Goal: Information Seeking & Learning: Learn about a topic

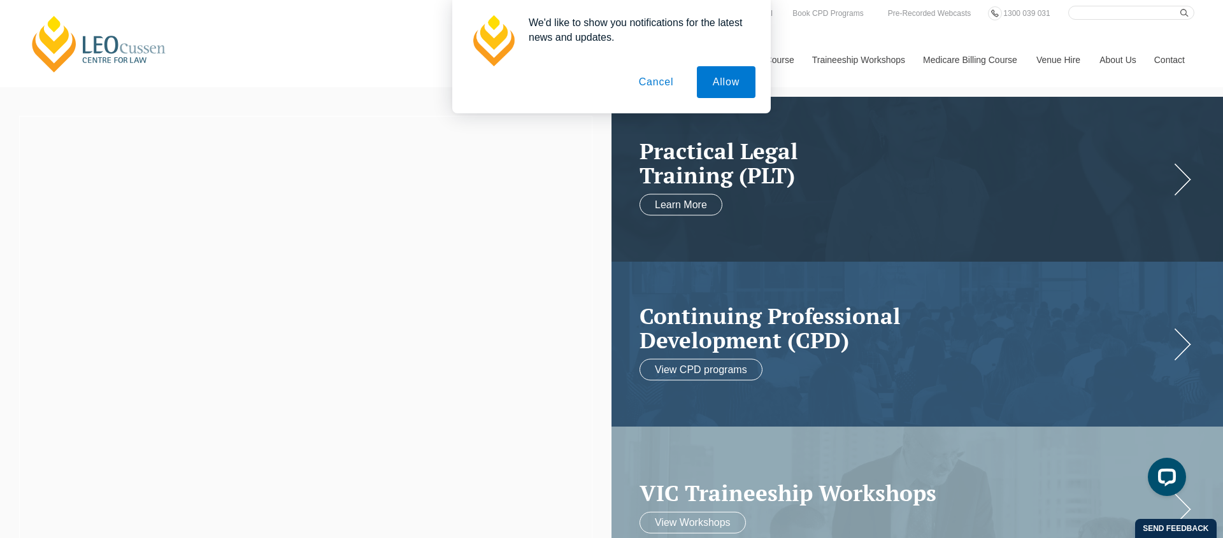
click at [655, 84] on button "Cancel" at bounding box center [656, 82] width 67 height 32
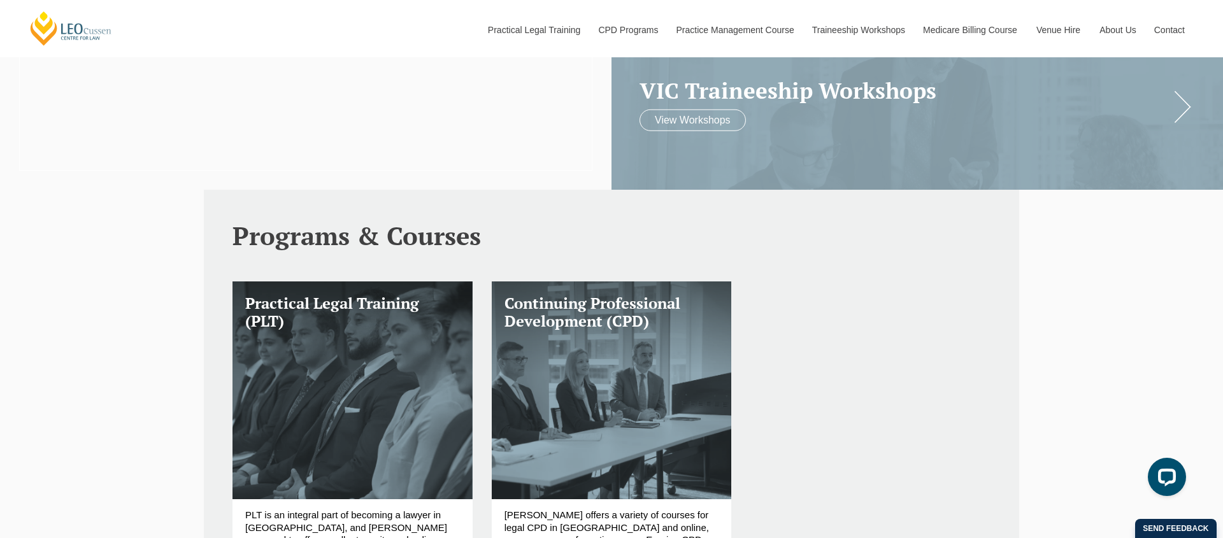
scroll to position [486, 0]
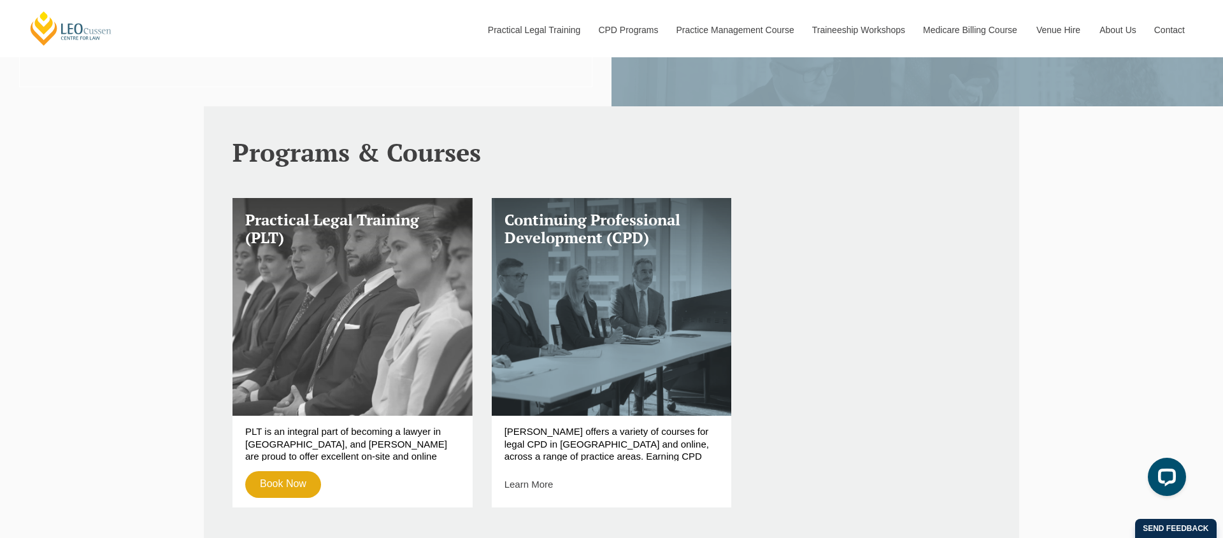
click at [329, 310] on link "Practical Legal Training (PLT)" at bounding box center [352, 307] width 240 height 218
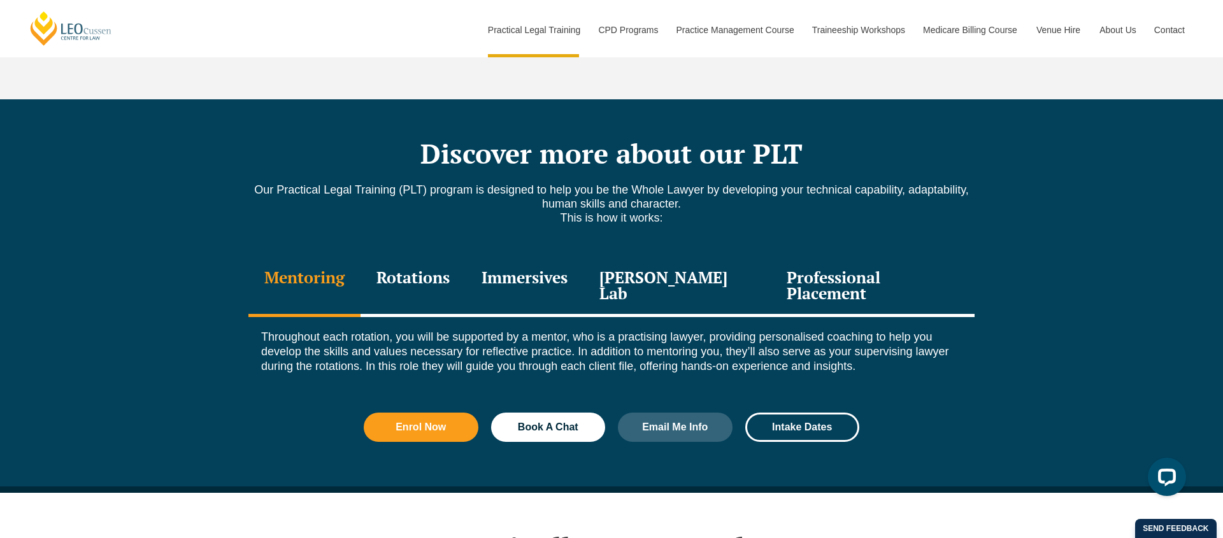
scroll to position [1676, 0]
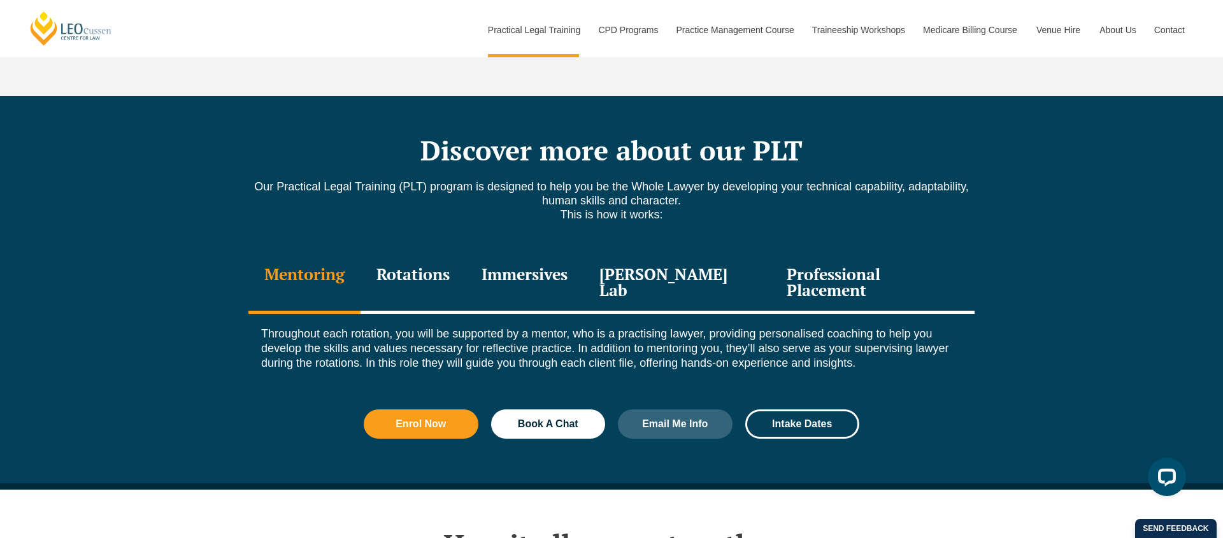
click at [420, 253] on div "Rotations" at bounding box center [412, 283] width 105 height 60
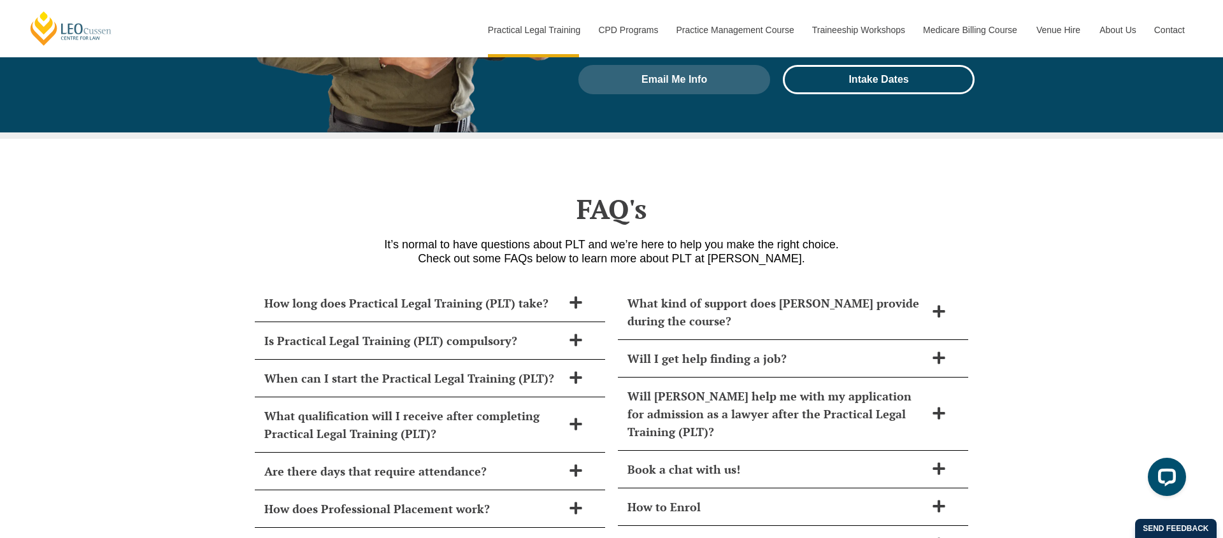
scroll to position [5598, 0]
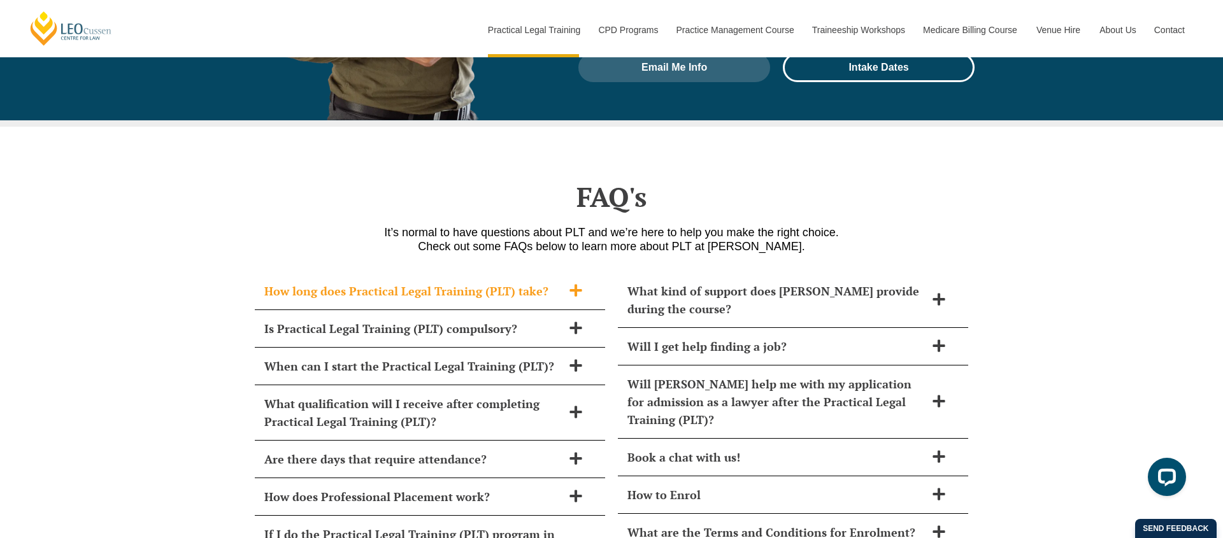
click at [444, 282] on h2 "How long does Practical Legal Training (PLT) take?" at bounding box center [413, 291] width 298 height 18
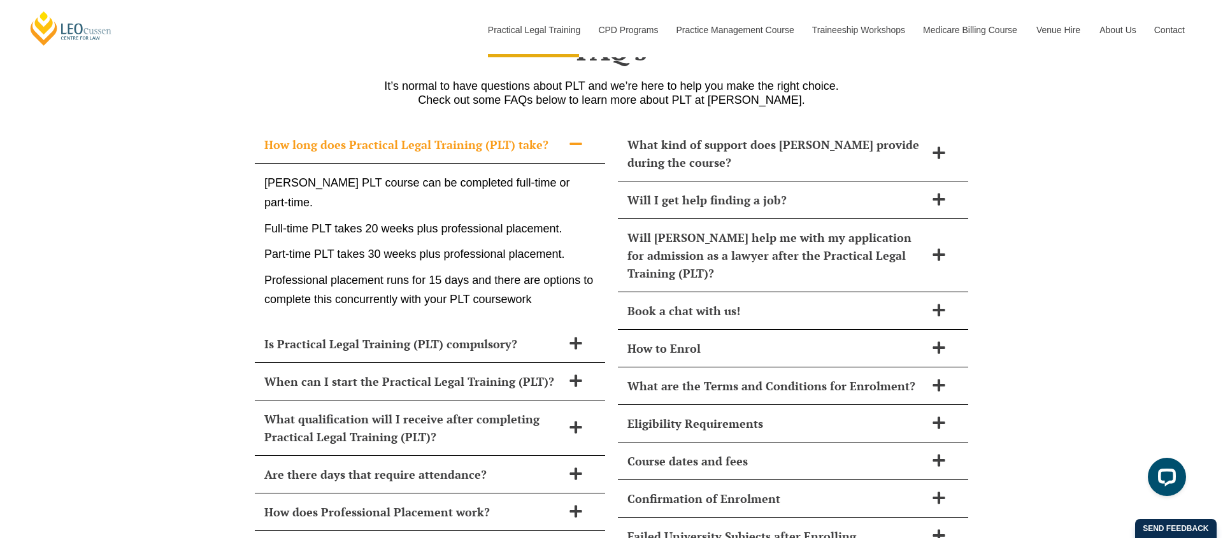
scroll to position [5747, 0]
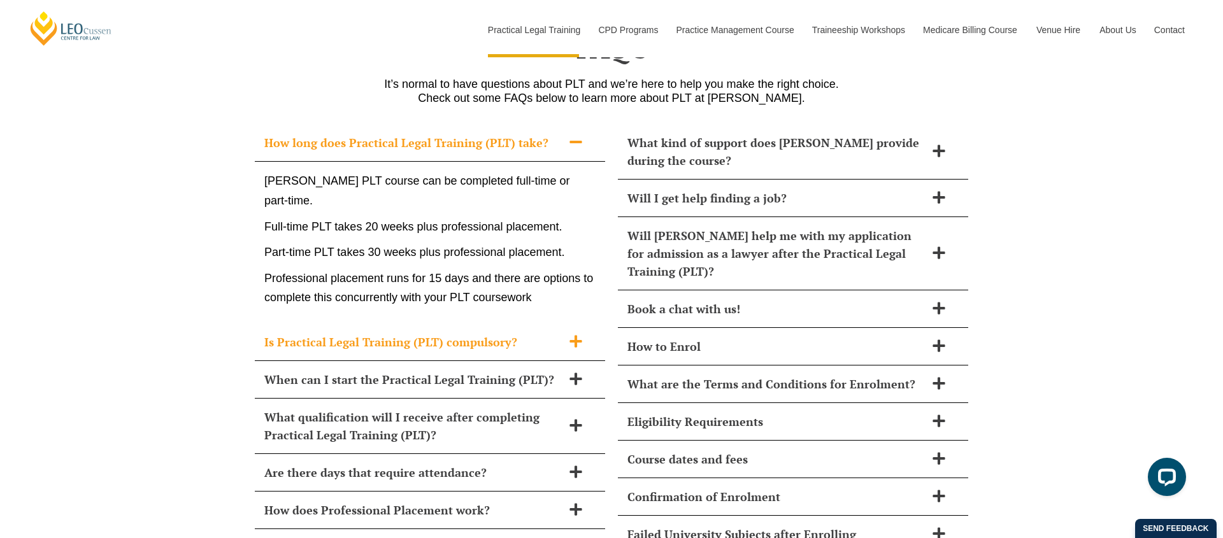
click at [578, 334] on icon at bounding box center [576, 341] width 14 height 14
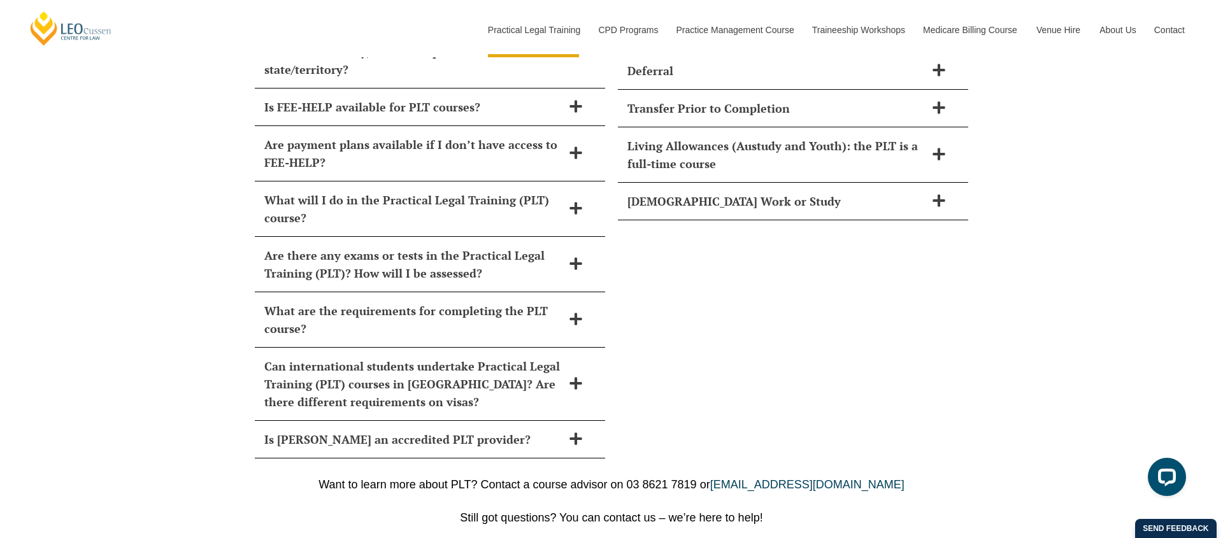
scroll to position [6271, 0]
